Goal: Task Accomplishment & Management: Use online tool/utility

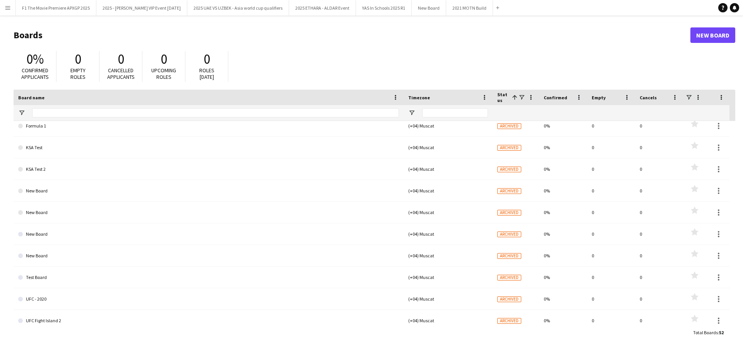
scroll to position [729, 0]
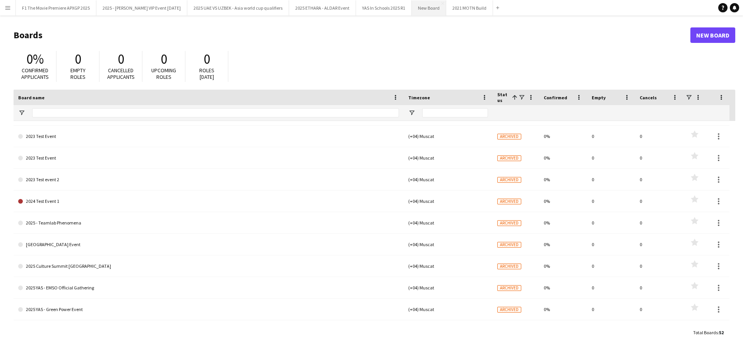
click at [414, 7] on button "New Board Close" at bounding box center [429, 7] width 34 height 15
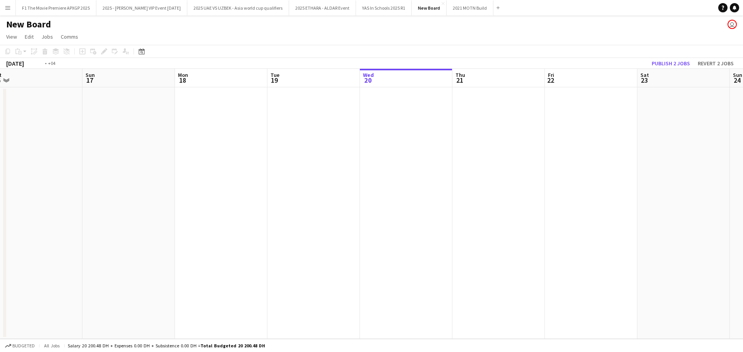
drag, startPoint x: 248, startPoint y: 183, endPoint x: 11, endPoint y: 162, distance: 237.6
click at [11, 162] on app-calendar-viewport "Thu 14 Fri 15 Sat 16 Sun 17 Mon 18 Tue 19 Wed 20 Thu 21 Fri 22 Sat 23 Sun 24 Mo…" at bounding box center [371, 204] width 743 height 270
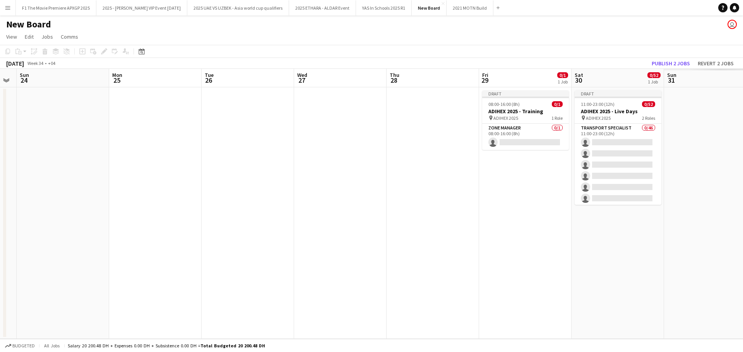
drag, startPoint x: 256, startPoint y: 181, endPoint x: 119, endPoint y: 174, distance: 137.5
click at [119, 174] on app-calendar-viewport "Thu 21 Fri 22 Sat 23 Sun 24 Mon 25 Tue 26 Wed 27 Thu 28 Fri 29 0/1 1 Job Sat 30…" at bounding box center [371, 204] width 743 height 270
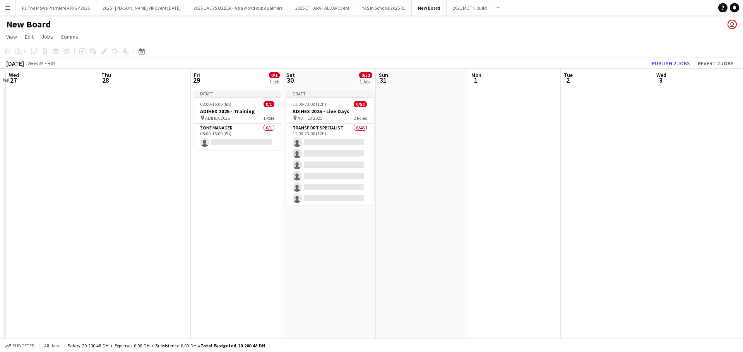
drag, startPoint x: 438, startPoint y: 207, endPoint x: 273, endPoint y: 201, distance: 165.7
click at [273, 201] on app-calendar-viewport "Sun 24 Mon 25 Tue 26 Wed 27 Thu 28 Fri 29 0/1 1 Job Sat 30 0/52 1 Job Sun 31 Mo…" at bounding box center [371, 204] width 743 height 270
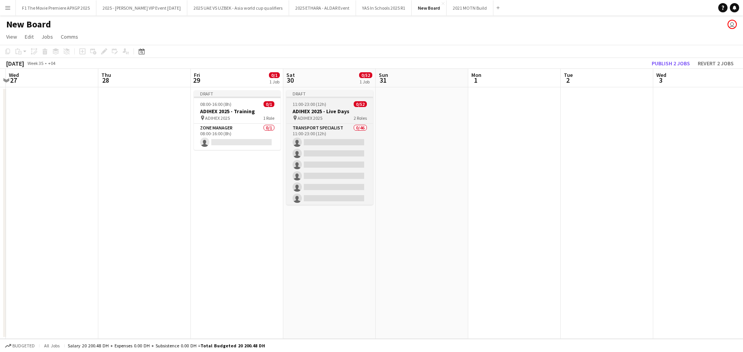
click at [314, 111] on h3 "ADIHEX 2025 - Live Days" at bounding box center [329, 111] width 87 height 7
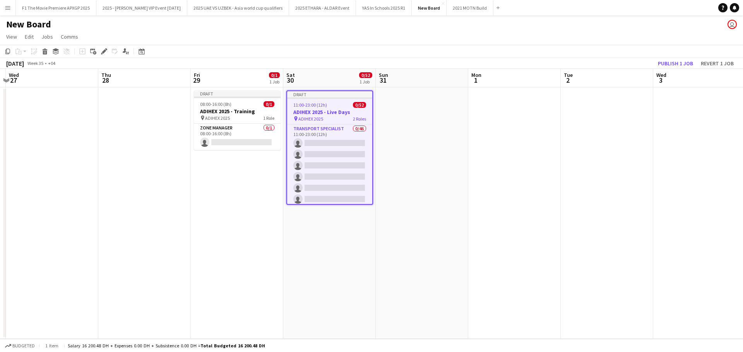
click at [324, 114] on h3 "ADIHEX 2025 - Live Days" at bounding box center [329, 112] width 85 height 7
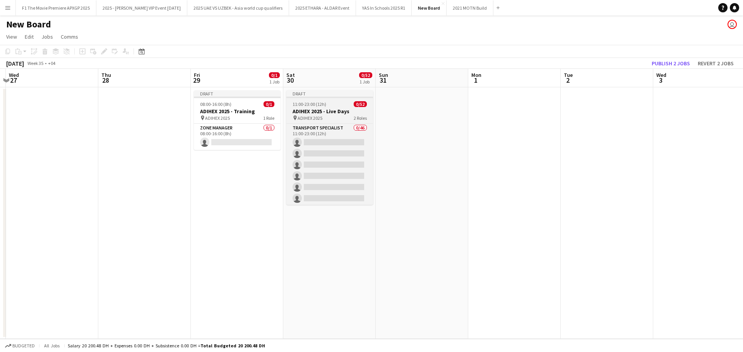
click at [324, 114] on h3 "ADIHEX 2025 - Live Days" at bounding box center [329, 111] width 87 height 7
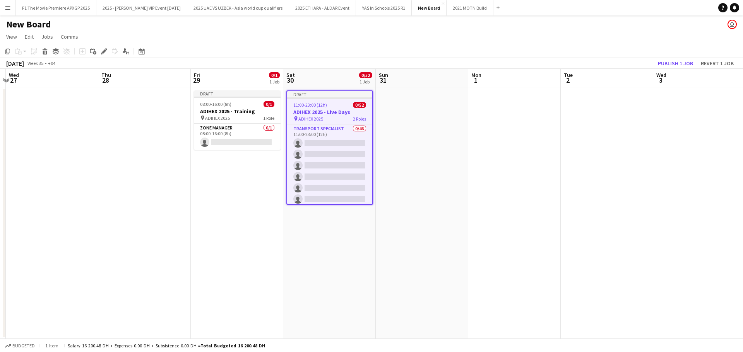
drag, startPoint x: 329, startPoint y: 110, endPoint x: 324, endPoint y: 113, distance: 5.4
click at [324, 113] on h3 "ADIHEX 2025 - Live Days" at bounding box center [329, 112] width 85 height 7
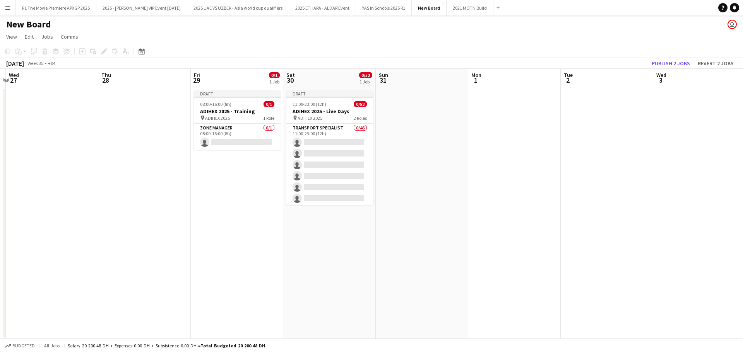
drag, startPoint x: 326, startPoint y: 119, endPoint x: 285, endPoint y: 104, distance: 43.2
click at [326, 122] on app-job-card "Draft 11:00-23:00 (12h) 0/52 ADIHEX 2025 - Live Days pin ADIHEX 2025 2 Roles Tr…" at bounding box center [329, 148] width 87 height 114
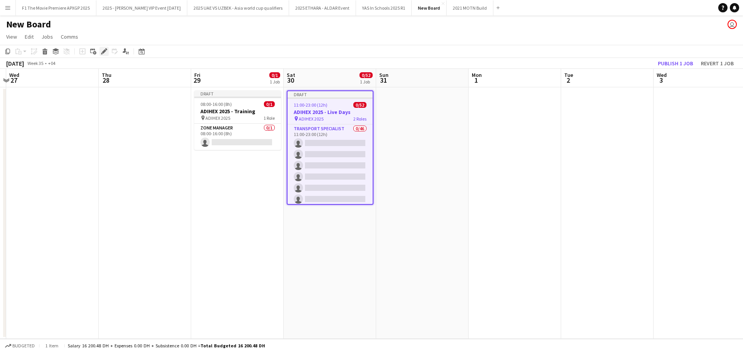
click at [101, 50] on icon "Edit" at bounding box center [104, 51] width 6 height 6
